Goal: Information Seeking & Learning: Learn about a topic

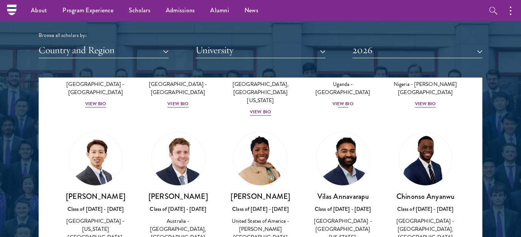
scroll to position [306, 0]
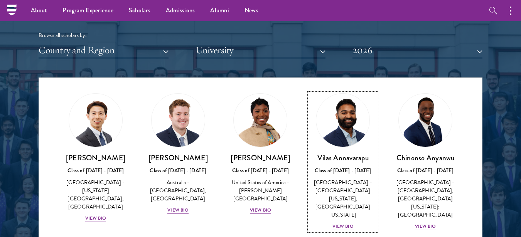
click at [309, 110] on link "[PERSON_NAME] Class of [DATE] - [DATE] [GEOGRAPHIC_DATA] - [GEOGRAPHIC_DATA][US…" at bounding box center [342, 162] width 67 height 138
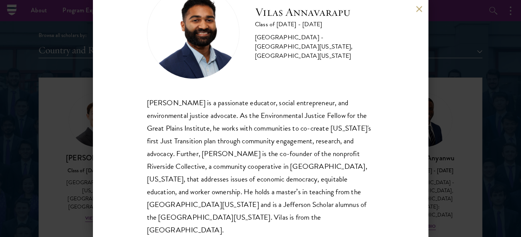
scroll to position [46, 0]
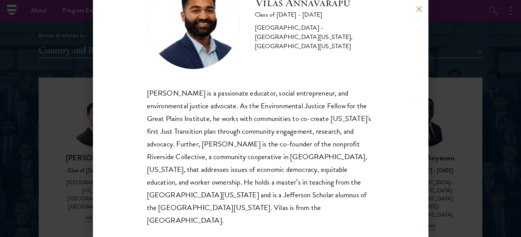
click at [421, 10] on button at bounding box center [419, 9] width 7 height 7
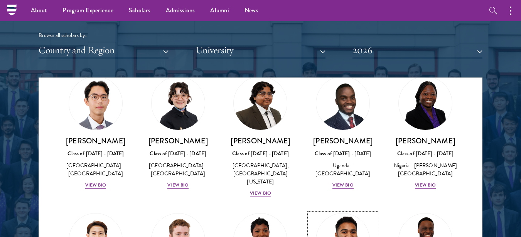
scroll to position [167, 0]
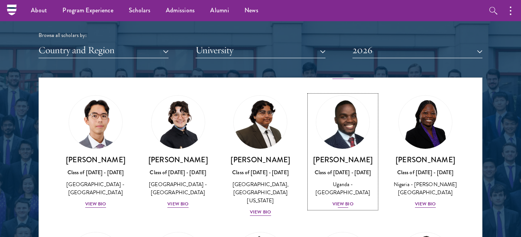
click at [343, 128] on img at bounding box center [343, 122] width 59 height 59
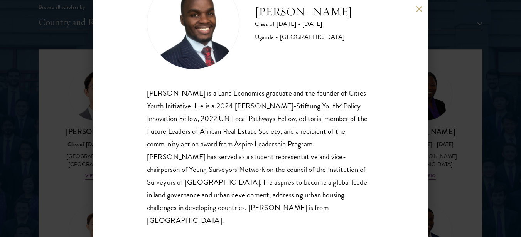
scroll to position [960, 0]
click at [419, 10] on button at bounding box center [419, 9] width 7 height 7
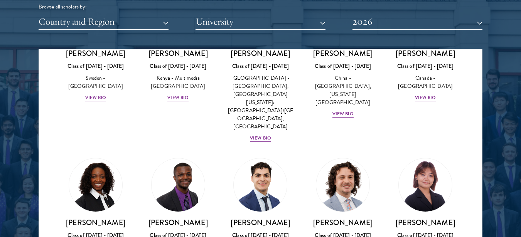
scroll to position [1294, 0]
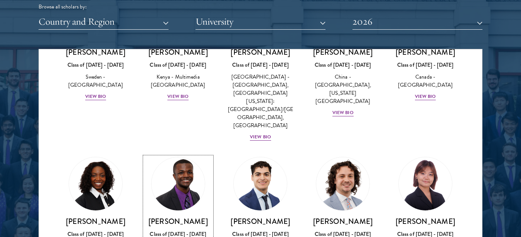
click at [176, 217] on h3 "[PERSON_NAME]" at bounding box center [178, 222] width 67 height 10
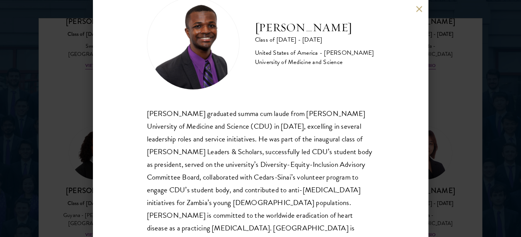
scroll to position [46, 0]
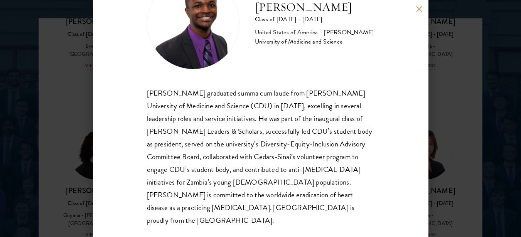
click at [418, 8] on button at bounding box center [419, 9] width 7 height 7
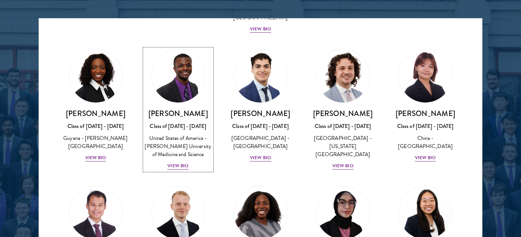
scroll to position [1381, 0]
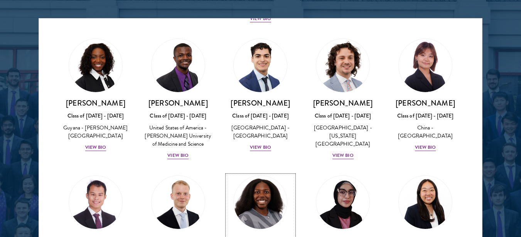
click at [264, 235] on h3 "[PERSON_NAME]" at bounding box center [260, 240] width 67 height 10
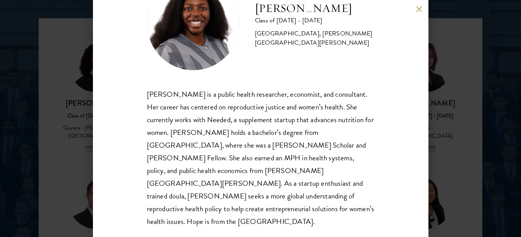
scroll to position [46, 0]
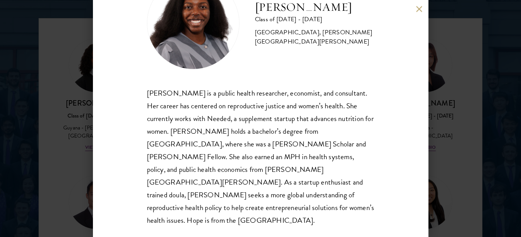
click at [418, 11] on button at bounding box center [419, 9] width 7 height 7
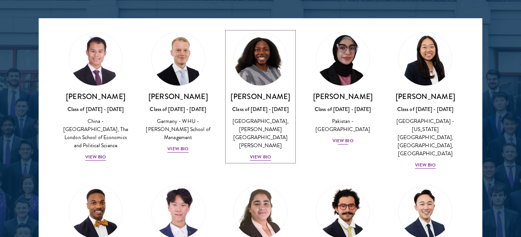
scroll to position [1525, 0]
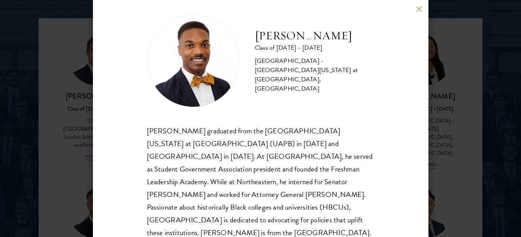
scroll to position [21, 0]
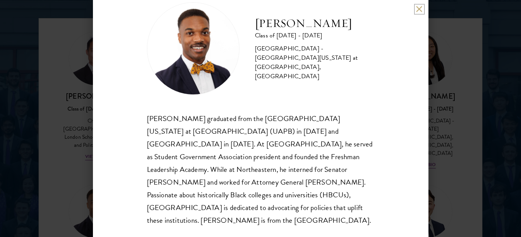
click at [417, 9] on button at bounding box center [419, 9] width 7 height 7
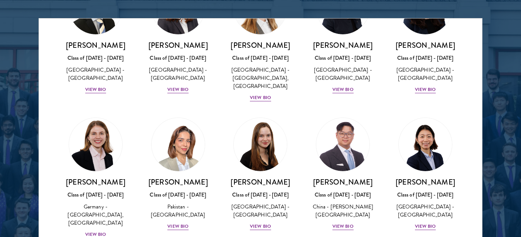
scroll to position [1883, 0]
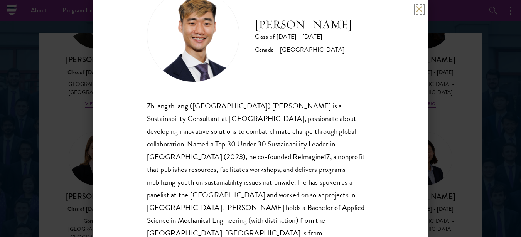
scroll to position [975, 0]
click at [417, 10] on button at bounding box center [419, 9] width 7 height 7
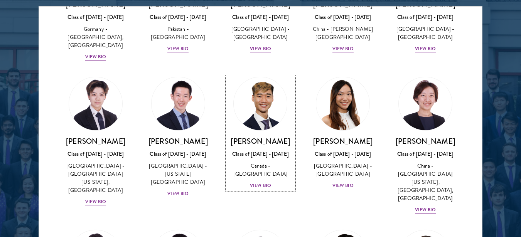
scroll to position [2051, 0]
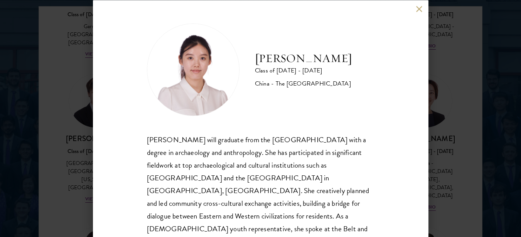
click at [238, 154] on div "[PERSON_NAME] will graduate from the [GEOGRAPHIC_DATA] with a degree in archaeo…" at bounding box center [261, 203] width 228 height 140
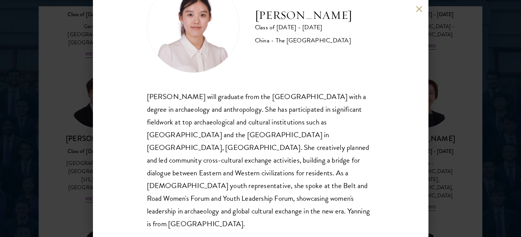
scroll to position [46, 0]
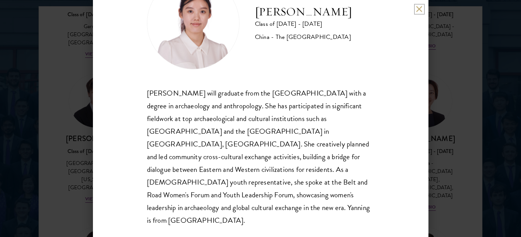
click at [418, 11] on button at bounding box center [419, 9] width 7 height 7
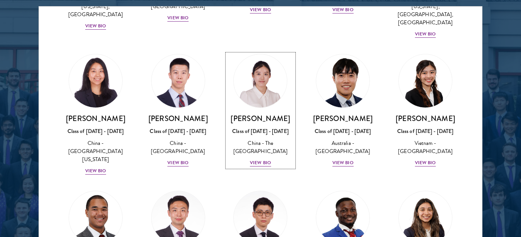
scroll to position [2226, 0]
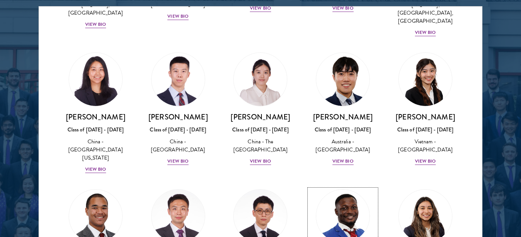
click at [336, 187] on img at bounding box center [343, 216] width 59 height 59
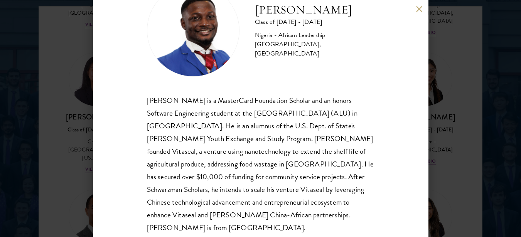
scroll to position [46, 0]
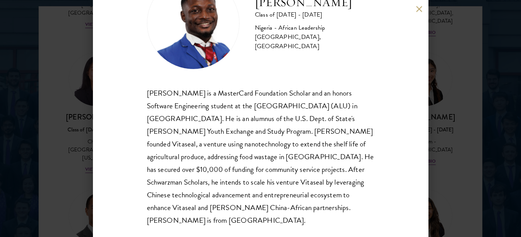
click at [418, 14] on div "[PERSON_NAME] Class of [DATE] - [DATE] [GEOGRAPHIC_DATA] - African Leadership […" at bounding box center [261, 118] width 336 height 237
click at [418, 9] on button at bounding box center [419, 9] width 7 height 7
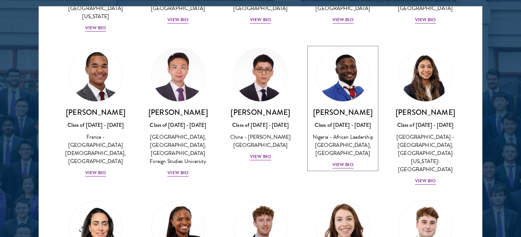
scroll to position [2360, 0]
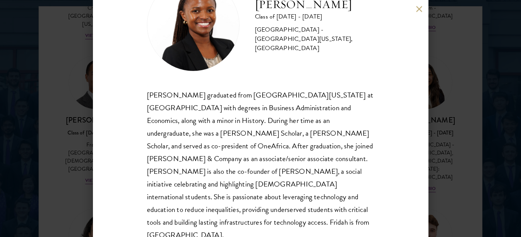
scroll to position [46, 0]
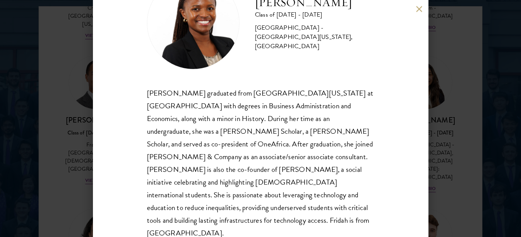
click at [420, 11] on button at bounding box center [419, 9] width 7 height 7
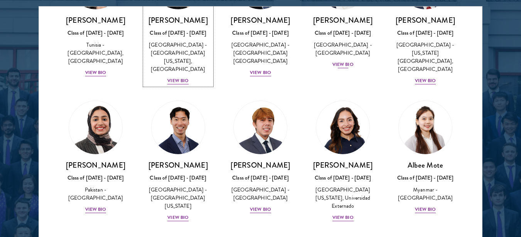
scroll to position [2617, 0]
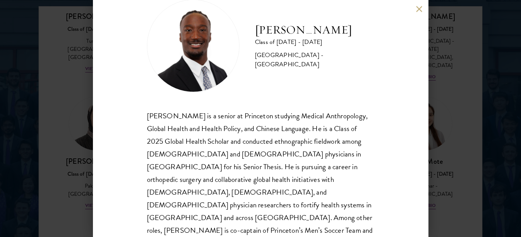
scroll to position [34, 0]
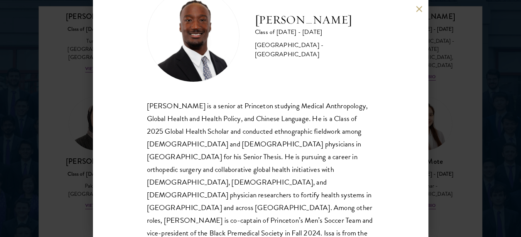
click at [421, 6] on button at bounding box center [419, 9] width 7 height 7
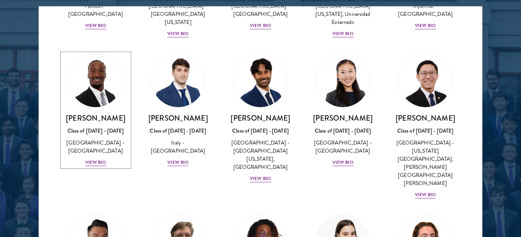
scroll to position [2810, 0]
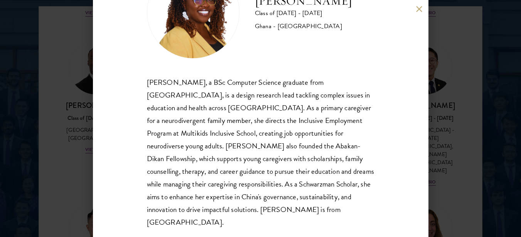
scroll to position [59, 0]
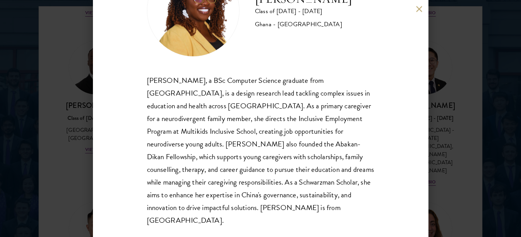
click at [416, 9] on button at bounding box center [419, 9] width 7 height 7
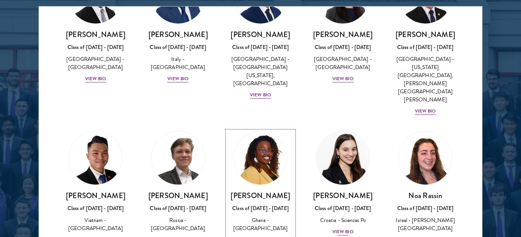
scroll to position [2882, 0]
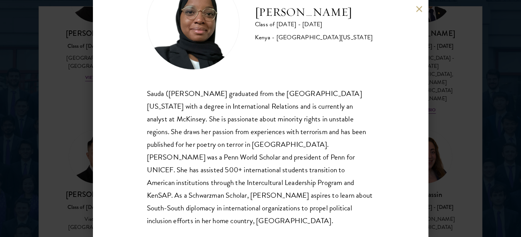
scroll to position [46, 0]
click at [416, 10] on button at bounding box center [419, 9] width 7 height 7
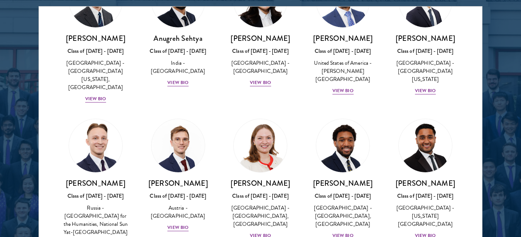
scroll to position [3306, 0]
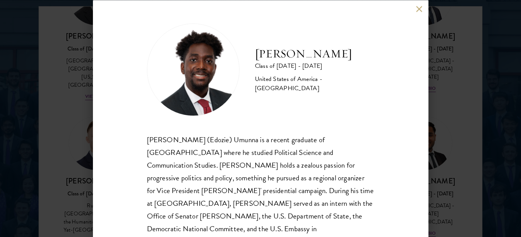
click at [282, 137] on div "[PERSON_NAME] (Edozie) Umunna is a recent graduate of [GEOGRAPHIC_DATA] where h…" at bounding box center [261, 203] width 228 height 140
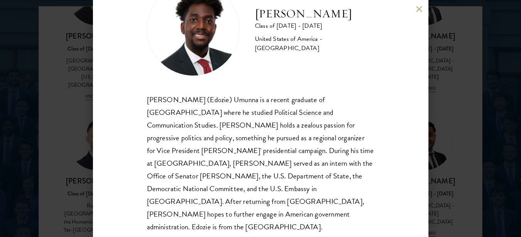
scroll to position [46, 0]
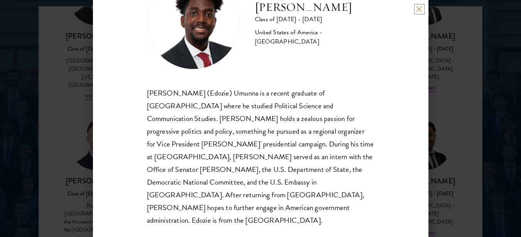
click at [420, 8] on button at bounding box center [419, 9] width 7 height 7
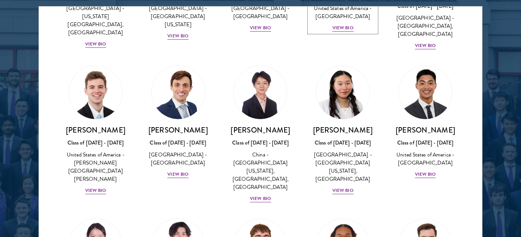
scroll to position [3669, 0]
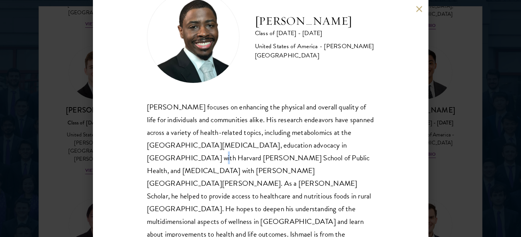
scroll to position [46, 0]
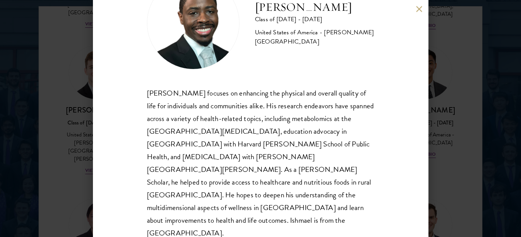
click at [210, 170] on div "[PERSON_NAME] focuses on enhancing the physical and overall quality of life for…" at bounding box center [261, 163] width 228 height 153
click at [421, 7] on button at bounding box center [419, 9] width 7 height 7
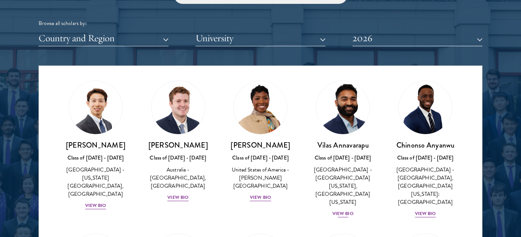
scroll to position [301, 0]
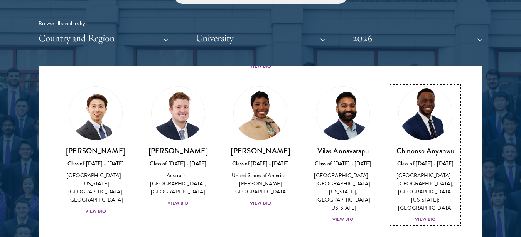
click at [410, 150] on h3 "Chinonso Anyanwu" at bounding box center [425, 151] width 67 height 10
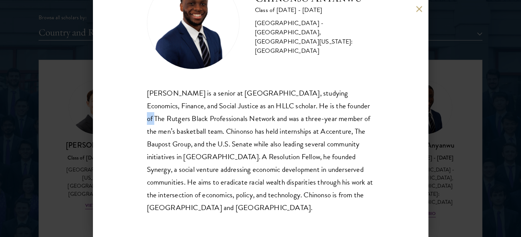
scroll to position [951, 0]
click at [419, 4] on div "[PERSON_NAME] Class of [DATE] - [DATE] [GEOGRAPHIC_DATA] - [GEOGRAPHIC_DATA], […" at bounding box center [261, 118] width 336 height 237
click at [417, 9] on button at bounding box center [419, 9] width 7 height 7
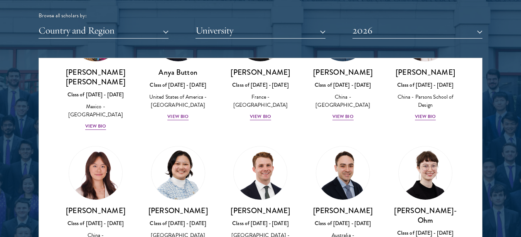
scroll to position [671, 0]
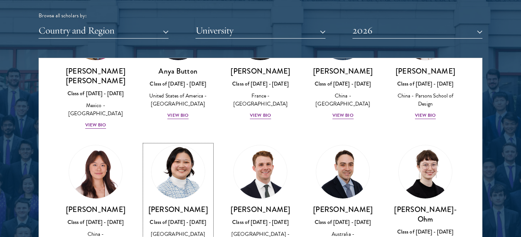
click at [187, 205] on h3 "[PERSON_NAME]" at bounding box center [178, 210] width 67 height 10
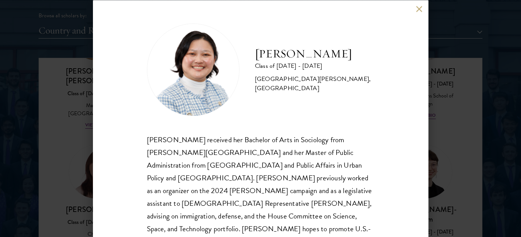
click at [242, 177] on div "[PERSON_NAME] received her Bachelor of Arts in Sociology from [PERSON_NAME][GEO…" at bounding box center [261, 203] width 228 height 140
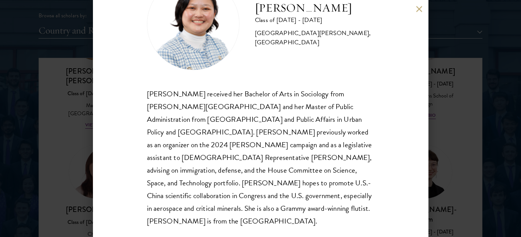
scroll to position [46, 0]
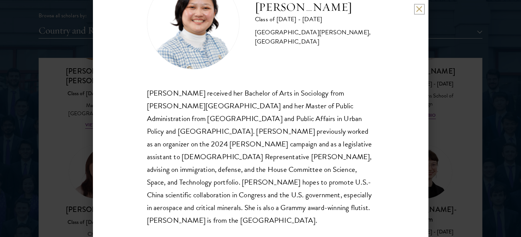
click at [418, 8] on button at bounding box center [419, 9] width 7 height 7
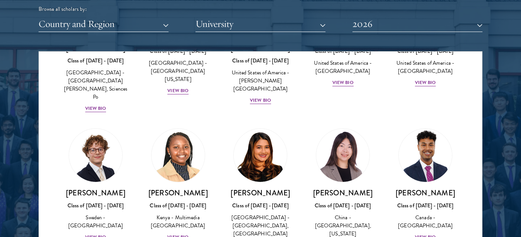
scroll to position [1153, 0]
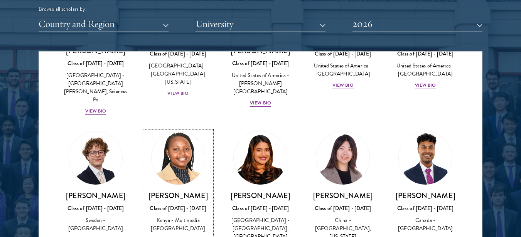
click at [167, 191] on h3 "[PERSON_NAME]" at bounding box center [178, 196] width 67 height 10
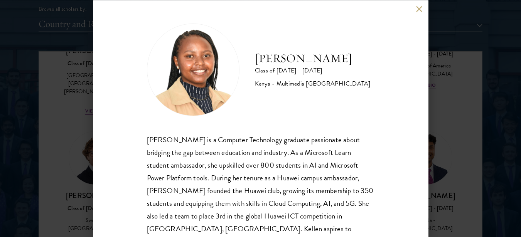
click at [220, 145] on div "[PERSON_NAME] is a Computer Technology graduate passionate about bridging the g…" at bounding box center [261, 203] width 228 height 140
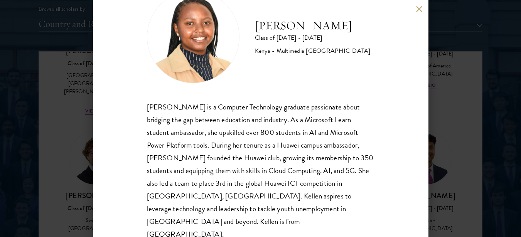
scroll to position [34, 0]
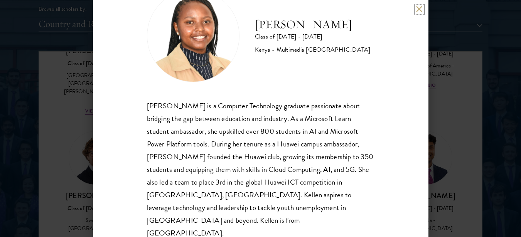
click at [419, 8] on button at bounding box center [419, 9] width 7 height 7
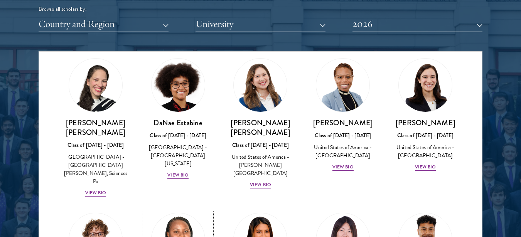
scroll to position [1075, 0]
